Goal: Information Seeking & Learning: Check status

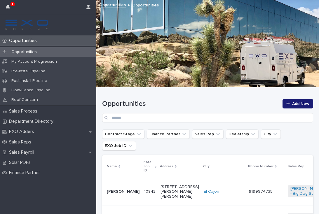
click at [11, 8] on button "button" at bounding box center [7, 7] width 11 height 14
click at [63, 199] on div "Opportunities Opportunities My Account Progression Pre-Install Pipeline Post-In…" at bounding box center [48, 125] width 96 height 179
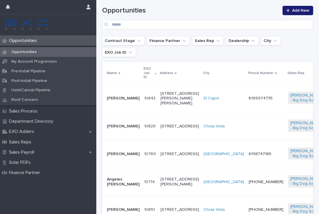
scroll to position [96, 0]
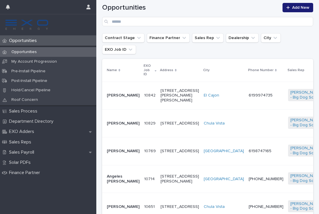
click at [246, 159] on td "6198747165" at bounding box center [265, 152] width 39 height 28
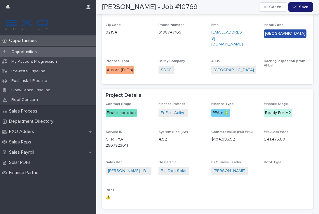
scroll to position [268, 0]
click at [30, 153] on p "Sales Payroll" at bounding box center [23, 153] width 32 height 6
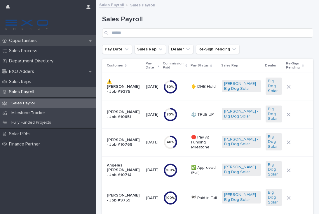
click at [36, 42] on p "Opportunities" at bounding box center [24, 41] width 35 height 6
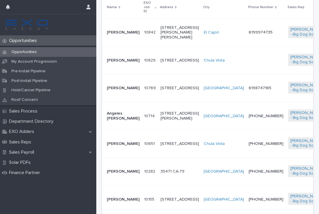
scroll to position [163, 0]
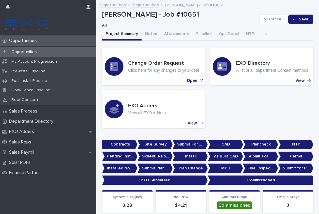
click at [30, 38] on div "Opportunities" at bounding box center [48, 41] width 96 height 10
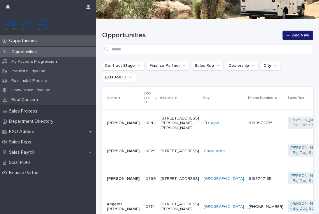
scroll to position [98, 0]
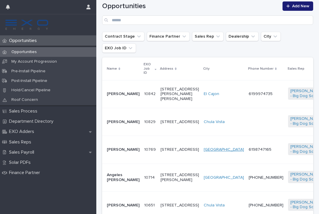
click at [204, 148] on link "[GEOGRAPHIC_DATA]" at bounding box center [224, 149] width 40 height 5
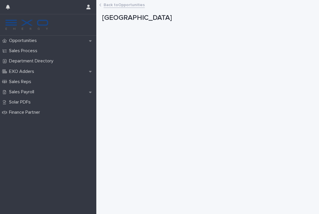
click at [119, 5] on link "Back to Opportunities" at bounding box center [124, 4] width 41 height 7
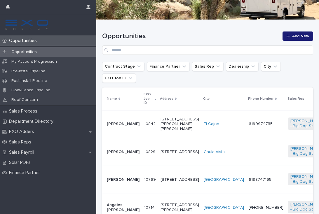
scroll to position [118, 0]
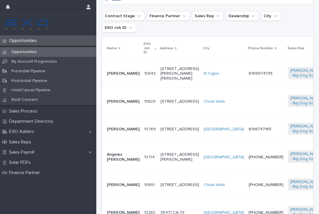
click at [142, 135] on td "10769 10769" at bounding box center [150, 130] width 16 height 28
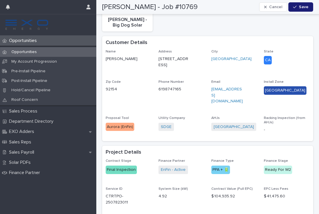
scroll to position [211, 0]
click at [29, 40] on p "Opportunities" at bounding box center [24, 41] width 35 height 6
